Goal: Information Seeking & Learning: Learn about a topic

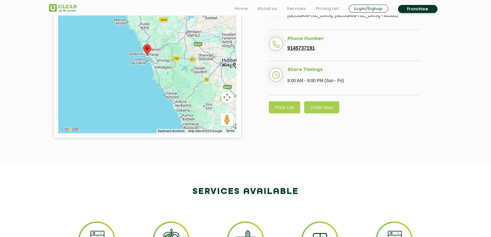
scroll to position [196, 0]
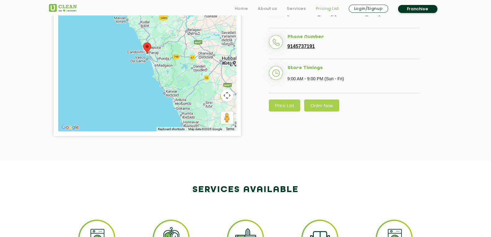
click at [330, 8] on link "Pricing List" at bounding box center [327, 8] width 23 height 7
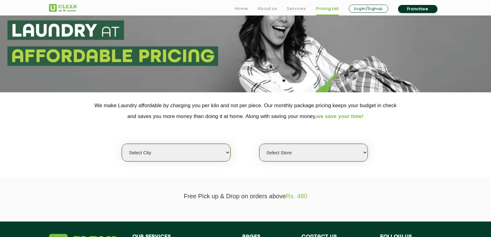
scroll to position [67, 0]
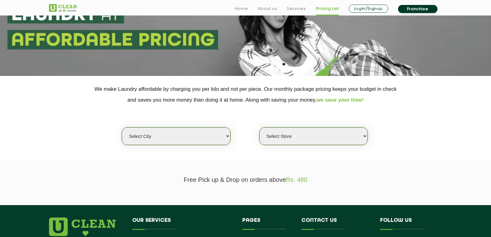
click at [148, 139] on select "Select city" at bounding box center [176, 136] width 108 height 18
click at [299, 141] on select "Select Store" at bounding box center [313, 136] width 108 height 18
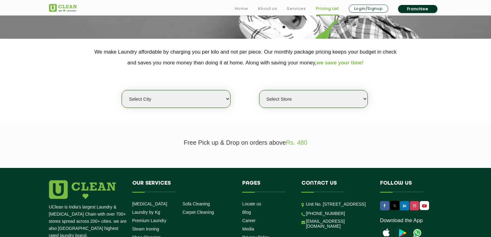
scroll to position [105, 0]
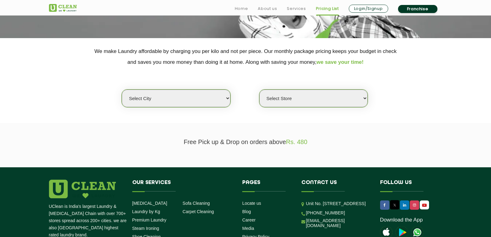
click at [209, 100] on select "Select city [GEOGRAPHIC_DATA] [GEOGRAPHIC_DATA] [GEOGRAPHIC_DATA] [GEOGRAPHIC_D…" at bounding box center [176, 98] width 108 height 18
click at [330, 110] on section "We make Laundry affordable by charging you per kilo and not per piece. Our mont…" at bounding box center [245, 80] width 491 height 85
click at [159, 99] on select "Select city [GEOGRAPHIC_DATA] [GEOGRAPHIC_DATA] [GEOGRAPHIC_DATA] [GEOGRAPHIC_D…" at bounding box center [176, 98] width 108 height 18
select select "80"
click at [257, 76] on div "Select city [GEOGRAPHIC_DATA] [GEOGRAPHIC_DATA] [GEOGRAPHIC_DATA] [GEOGRAPHIC_D…" at bounding box center [245, 87] width 402 height 40
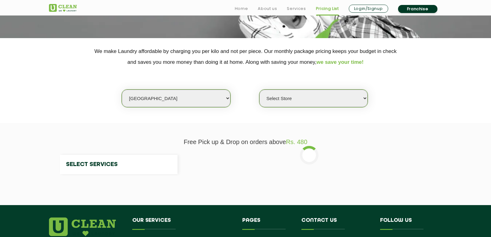
click at [271, 97] on select "Select Store" at bounding box center [313, 98] width 108 height 18
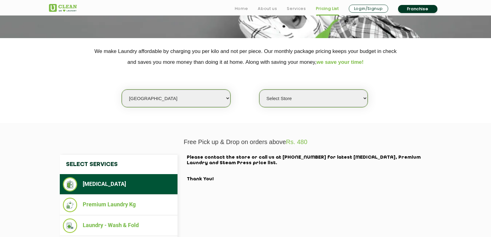
select select "245"
click at [259, 89] on select "Select Store UClean Panjim UClean Porvorim" at bounding box center [313, 98] width 108 height 18
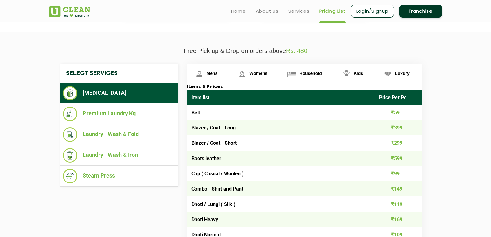
scroll to position [164, 0]
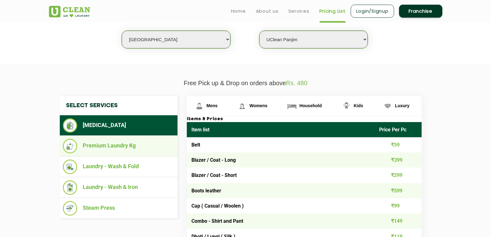
click at [112, 147] on li "Premium Laundry Kg" at bounding box center [118, 146] width 111 height 15
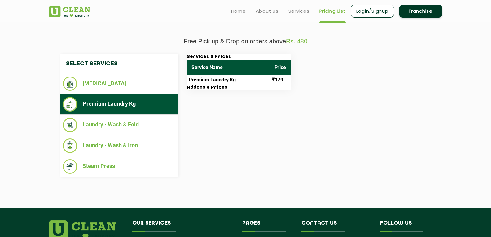
scroll to position [205, 0]
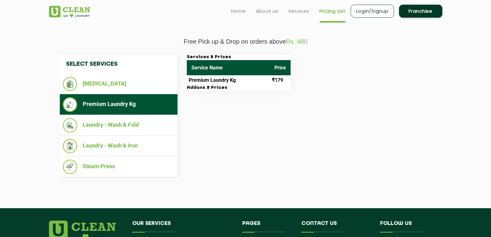
click at [231, 83] on td "Premium Laundry Kg" at bounding box center [228, 80] width 83 height 10
click at [216, 80] on td "Premium Laundry Kg" at bounding box center [228, 80] width 83 height 10
click at [262, 78] on td "Premium Laundry Kg" at bounding box center [228, 80] width 83 height 10
click at [292, 74] on div "Services & Prices Service Name Price Premium Laundry Kg ₹179 Addons & Prices" at bounding box center [309, 72] width 254 height 36
click at [279, 76] on td "₹179" at bounding box center [280, 80] width 21 height 10
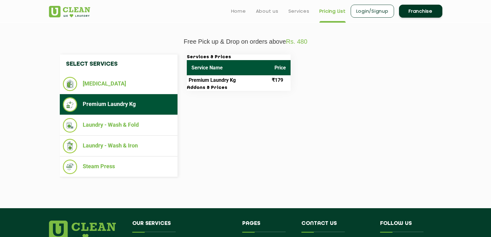
click at [257, 47] on div "Select Services [MEDICAL_DATA] Premium Laundry Kg Laundry - Wash & Fold Laundry…" at bounding box center [245, 115] width 402 height 141
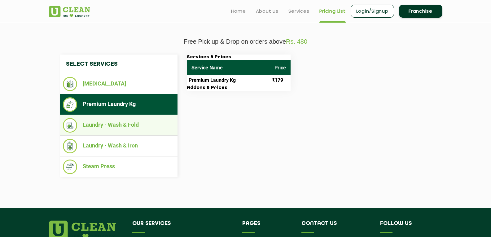
click at [116, 123] on li "Laundry - Wash & Fold" at bounding box center [118, 125] width 111 height 15
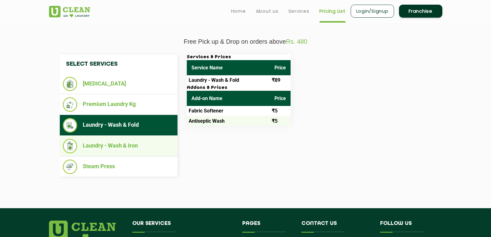
click at [117, 141] on li "Laundry - Wash & Iron" at bounding box center [118, 146] width 111 height 15
